Goal: Transaction & Acquisition: Obtain resource

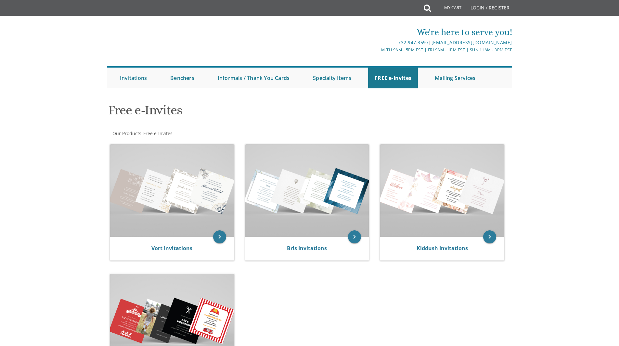
click at [175, 197] on img at bounding box center [172, 190] width 124 height 93
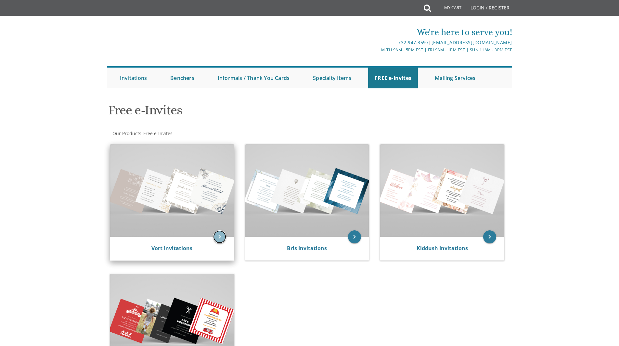
click at [215, 240] on icon "keyboard_arrow_right" at bounding box center [219, 236] width 13 height 13
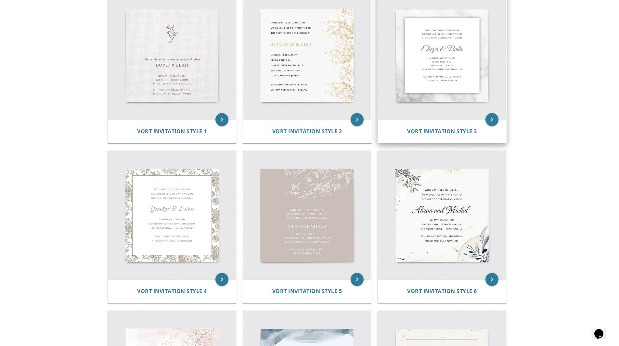
scroll to position [156, 0]
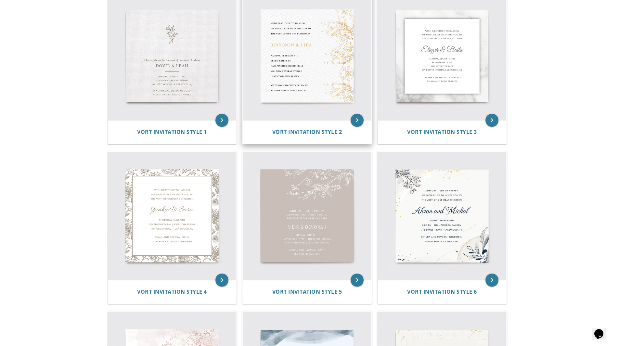
click at [343, 78] on img at bounding box center [307, 56] width 129 height 129
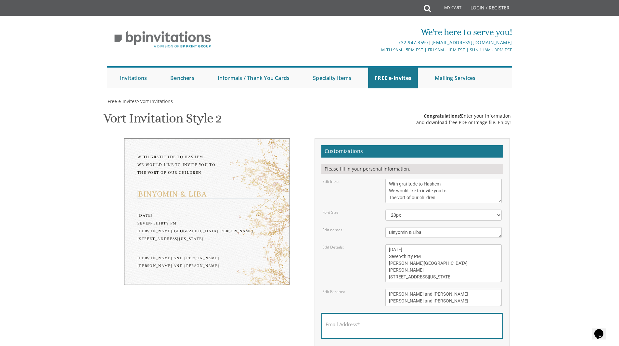
click at [440, 232] on textarea "Binyomin & Liba" at bounding box center [443, 232] width 116 height 11
type textarea "B"
type textarea "Moshe Aharon and Hindy"
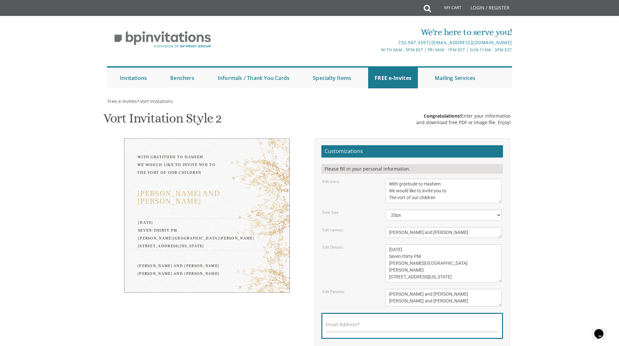
click at [405, 253] on textarea "Monday, February 7th Seven-thirty PM Bais Pinchos Simcha Hall 1951 New Central …" at bounding box center [443, 263] width 116 height 38
click at [405, 251] on textarea "Monday, February 7th Seven-thirty PM Bais Pinchos Simcha Hall 1951 New Central …" at bounding box center [443, 263] width 116 height 38
click at [441, 250] on textarea "Monday, February 7th Seven-thirty PM Bais Pinchos Simcha Hall 1951 New Central …" at bounding box center [443, 263] width 116 height 38
drag, startPoint x: 439, startPoint y: 266, endPoint x: 386, endPoint y: 261, distance: 53.5
click at [386, 261] on textarea "Monday, February 7th Seven-thirty PM Bais Pinchos Simcha Hall 1951 New Central …" at bounding box center [443, 263] width 116 height 38
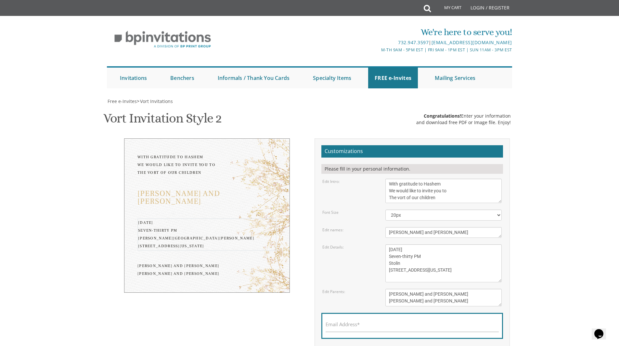
drag, startPoint x: 412, startPoint y: 256, endPoint x: 388, endPoint y: 256, distance: 24.0
click at [388, 256] on textarea "Monday, February 7th Seven-thirty PM Bais Pinchos Simcha Hall 1951 New Central …" at bounding box center [443, 263] width 116 height 38
click at [390, 256] on textarea "Monday, February 7th Seven-thirty PM Bais Pinchos Simcha Hall 1951 New Central …" at bounding box center [443, 263] width 116 height 38
click at [401, 265] on textarea "Monday, February 7th Seven-thirty PM Bais Pinchos Simcha Hall 1951 New Central …" at bounding box center [443, 263] width 116 height 38
drag, startPoint x: 447, startPoint y: 272, endPoint x: 386, endPoint y: 268, distance: 61.2
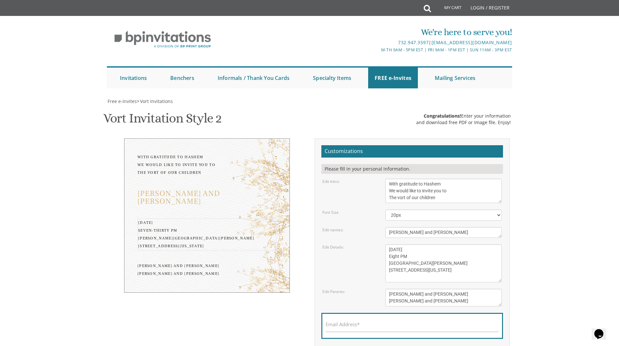
click at [386, 268] on textarea "Monday, February 7th Seven-thirty PM Bais Pinchos Simcha Hall 1951 New Central …" at bounding box center [443, 263] width 116 height 38
type textarea "Thursday, September 11 Eight PM Stolin Simcha hall 153 East Seventh St Lakewood…"
drag, startPoint x: 448, startPoint y: 294, endPoint x: 372, endPoint y: 287, distance: 75.8
click at [372, 287] on form "Customizations Please fill in your personal information. Edit Intro: With grati…" at bounding box center [412, 254] width 182 height 219
drag, startPoint x: 461, startPoint y: 304, endPoint x: 386, endPoint y: 305, distance: 75.4
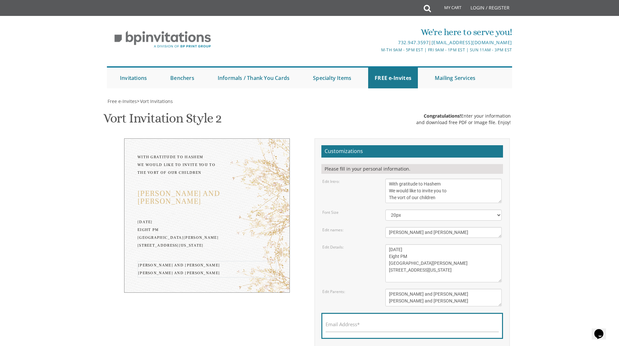
click at [386, 305] on textarea "Yitzchok and Chaya Feldman Yehuda and Devorah Pollak" at bounding box center [443, 298] width 116 height 18
click at [387, 292] on textarea "Yitzchok and Chaya Feldman Yehuda and Devorah Pollak" at bounding box center [443, 298] width 116 height 18
click at [388, 301] on textarea "Yitzchok and Chaya Feldman Yehuda and Devorah Pollak" at bounding box center [443, 298] width 116 height 18
type textarea "Rabbi Yitzchok and Leah Lax Rabbi Aharon Shimon and Miriam"
click at [369, 327] on input "Email Address*" at bounding box center [412, 328] width 173 height 8
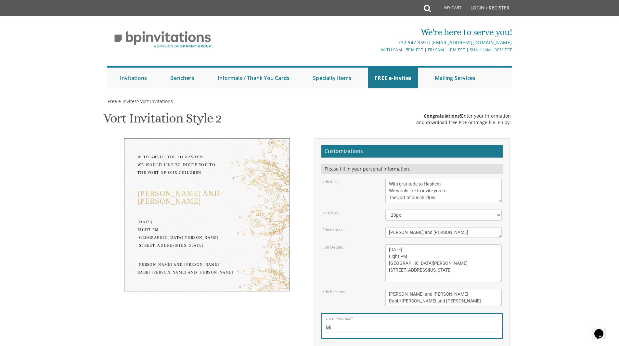
type input "M"
type input "H"
type input "Brochybeer@gmail.com"
click at [227, 272] on div "Rabbi Yitzchok and Leah Lax Rabbi Aharon Shimon and Miriam" at bounding box center [206, 269] width 139 height 16
click at [472, 305] on textarea "Yitzchok and Chaya Feldman Yehuda and Devorah Pollak" at bounding box center [443, 298] width 116 height 18
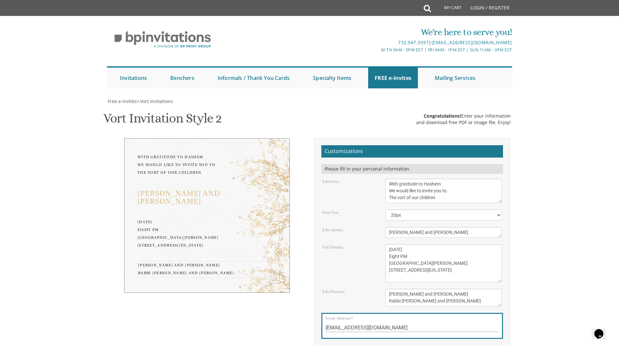
type textarea "Rabbi Yitzchok and Leah Lax Rabbi Aharon Shimon and Miriam Beer"
click at [477, 274] on textarea "Monday, February 7th Seven-thirty PM Bais Pinchos Simcha Hall 1951 New Central …" at bounding box center [443, 263] width 116 height 38
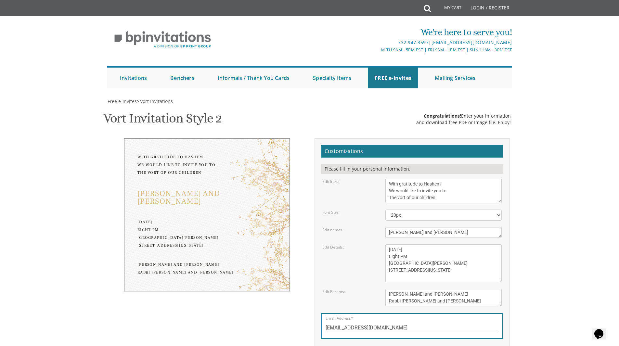
drag, startPoint x: 502, startPoint y: 10, endPoint x: 558, endPoint y: 107, distance: 111.8
click at [558, 107] on body "My Cart Total: View Cart Item(s) Submit My Cart Total: View Cart Item(s) Login …" at bounding box center [309, 274] width 619 height 548
click at [168, 98] on span "Vort Invitations" at bounding box center [156, 101] width 33 height 6
click at [155, 98] on span "Vort Invitations" at bounding box center [156, 101] width 33 height 6
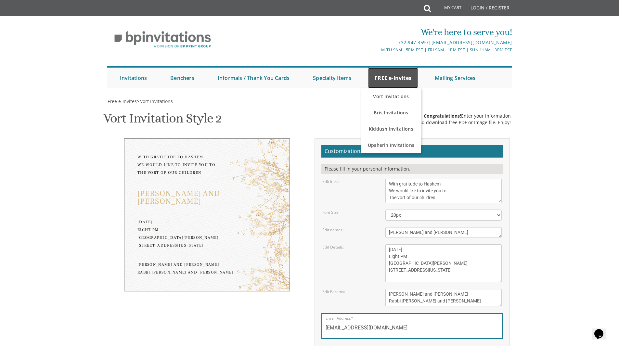
click at [389, 68] on link "FREE e-Invites" at bounding box center [393, 78] width 50 height 21
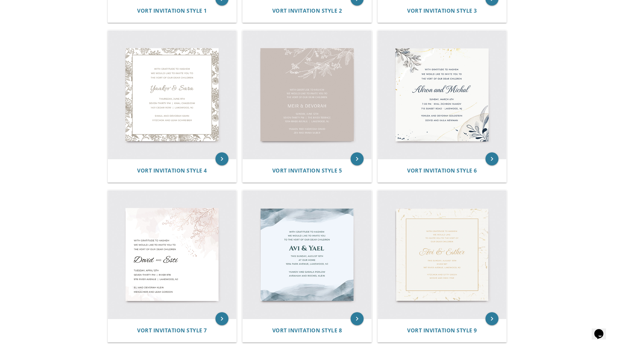
scroll to position [269, 0]
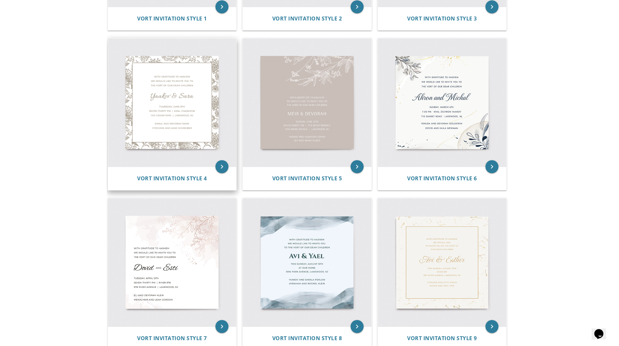
click at [176, 131] on img at bounding box center [172, 102] width 129 height 129
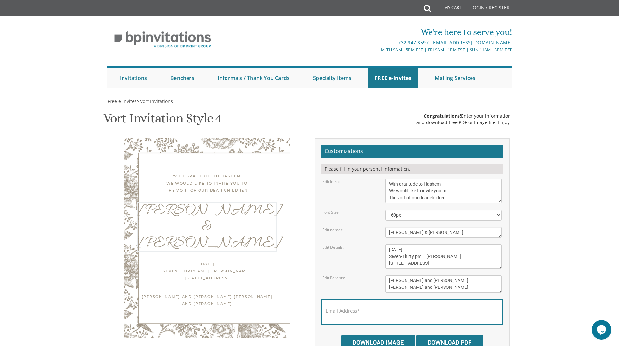
click at [420, 235] on textarea "[PERSON_NAME] & [PERSON_NAME]" at bounding box center [443, 232] width 116 height 11
type textarea "Y"
type textarea "[PERSON_NAME] and [PERSON_NAME]"
drag, startPoint x: 431, startPoint y: 250, endPoint x: 409, endPoint y: 251, distance: 21.8
click at [409, 251] on textarea "[DATE] Seven-Thirty pm | [PERSON_NAME] [STREET_ADDRESS]" at bounding box center [443, 256] width 116 height 24
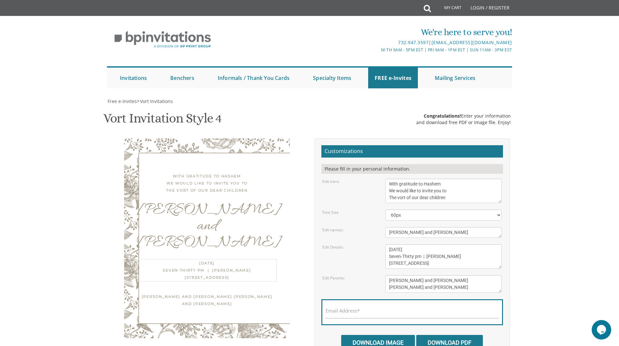
drag, startPoint x: 413, startPoint y: 257, endPoint x: 378, endPoint y: 257, distance: 35.4
click at [378, 257] on div "Edit Details: [DATE] Seven-Thirty pm | [PERSON_NAME][DEMOGRAPHIC_DATA] [STREET_…" at bounding box center [411, 256] width 189 height 24
drag, startPoint x: 443, startPoint y: 259, endPoint x: 414, endPoint y: 258, distance: 29.3
click at [414, 258] on textarea "[DATE] Seven-Thirty pm | [PERSON_NAME] [STREET_ADDRESS]" at bounding box center [443, 256] width 116 height 24
drag, startPoint x: 421, startPoint y: 265, endPoint x: 379, endPoint y: 266, distance: 42.6
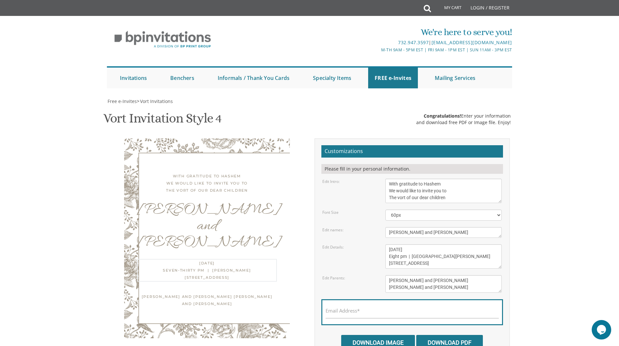
click at [379, 266] on div "Edit Details: [DATE] Seven-Thirty pm | [PERSON_NAME][DEMOGRAPHIC_DATA] [STREET_…" at bounding box center [411, 256] width 189 height 24
type textarea "[DATE] Eight pm | [GEOGRAPHIC_DATA][PERSON_NAME] [STREET_ADDRESS]"
drag, startPoint x: 427, startPoint y: 279, endPoint x: 384, endPoint y: 276, distance: 43.3
click at [384, 276] on div "[PERSON_NAME] and [PERSON_NAME] [PERSON_NAME] and [PERSON_NAME]" at bounding box center [444, 284] width 126 height 18
click at [425, 287] on textarea "[PERSON_NAME] and [PERSON_NAME] [PERSON_NAME] and [PERSON_NAME]" at bounding box center [443, 284] width 116 height 18
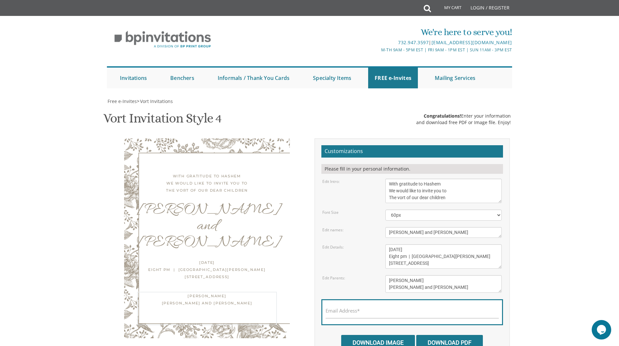
click at [418, 281] on textarea "[PERSON_NAME] and [PERSON_NAME] [PERSON_NAME] and [PERSON_NAME]" at bounding box center [443, 284] width 116 height 18
click at [390, 281] on textarea "[PERSON_NAME] and [PERSON_NAME] [PERSON_NAME] and [PERSON_NAME]" at bounding box center [443, 284] width 116 height 18
click at [388, 289] on textarea "[PERSON_NAME] and [PERSON_NAME] [PERSON_NAME] and [PERSON_NAME]" at bounding box center [443, 284] width 116 height 18
click at [406, 287] on textarea "[PERSON_NAME] and [PERSON_NAME] [PERSON_NAME] and [PERSON_NAME]" at bounding box center [443, 284] width 116 height 18
click at [435, 285] on textarea "[PERSON_NAME] and [PERSON_NAME] [PERSON_NAME] and [PERSON_NAME]" at bounding box center [443, 284] width 116 height 18
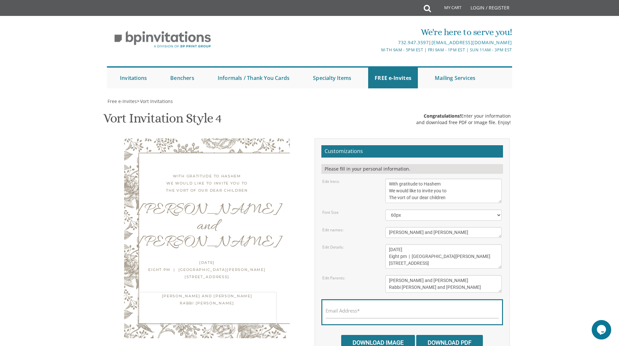
type textarea "[PERSON_NAME] and [PERSON_NAME] Rabbi [PERSON_NAME] and [PERSON_NAME]"
click at [389, 314] on input "Email Address*" at bounding box center [412, 314] width 173 height 8
type input "[EMAIL_ADDRESS][DOMAIN_NAME]"
click at [458, 346] on input "Download PDF" at bounding box center [449, 342] width 67 height 15
click at [458, 340] on input "Download PDF" at bounding box center [449, 342] width 67 height 15
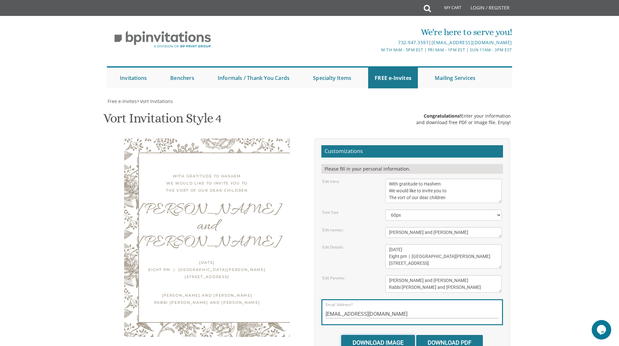
click at [407, 342] on input "Download Image" at bounding box center [378, 342] width 74 height 15
click at [399, 340] on input "Download Image" at bounding box center [378, 342] width 74 height 15
click at [396, 335] on input "Download Image" at bounding box center [378, 342] width 74 height 15
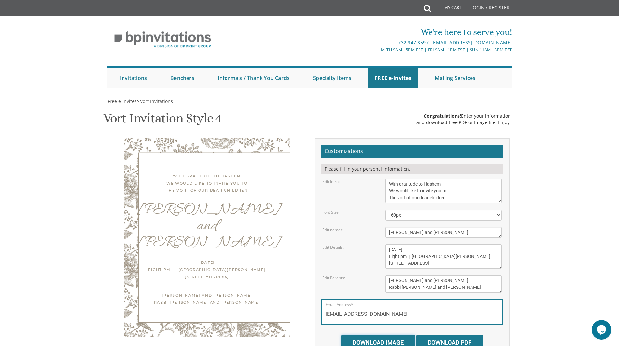
click at [396, 335] on input "Download Image" at bounding box center [378, 342] width 74 height 15
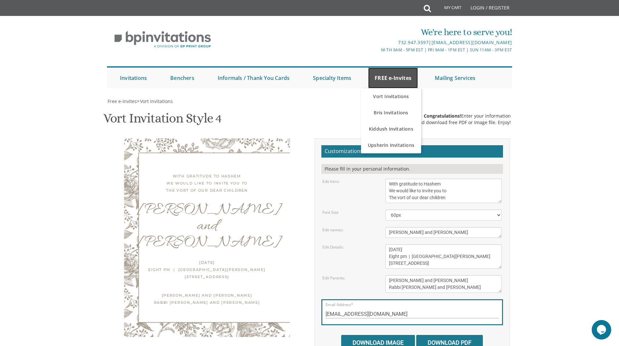
click at [380, 68] on link "FREE e-Invites" at bounding box center [393, 78] width 50 height 21
